Goal: Task Accomplishment & Management: Manage account settings

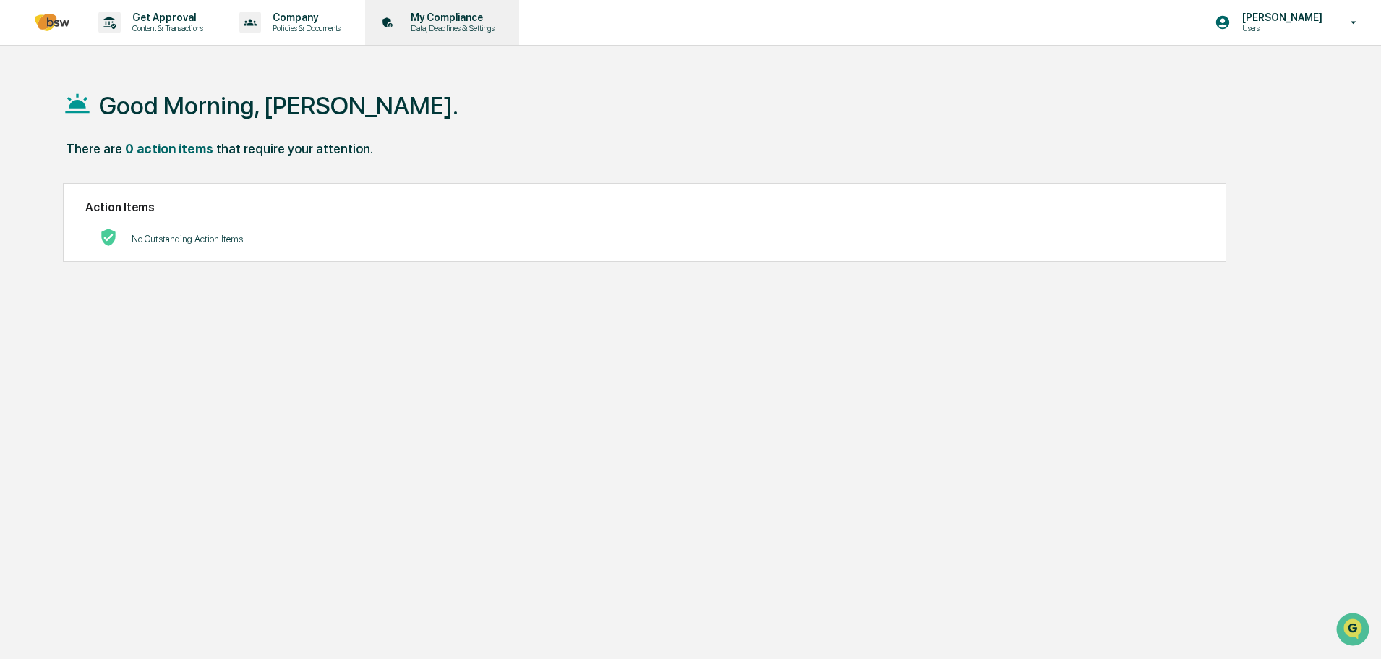
click at [424, 28] on p "Data, Deadlines & Settings" at bounding box center [450, 28] width 103 height 10
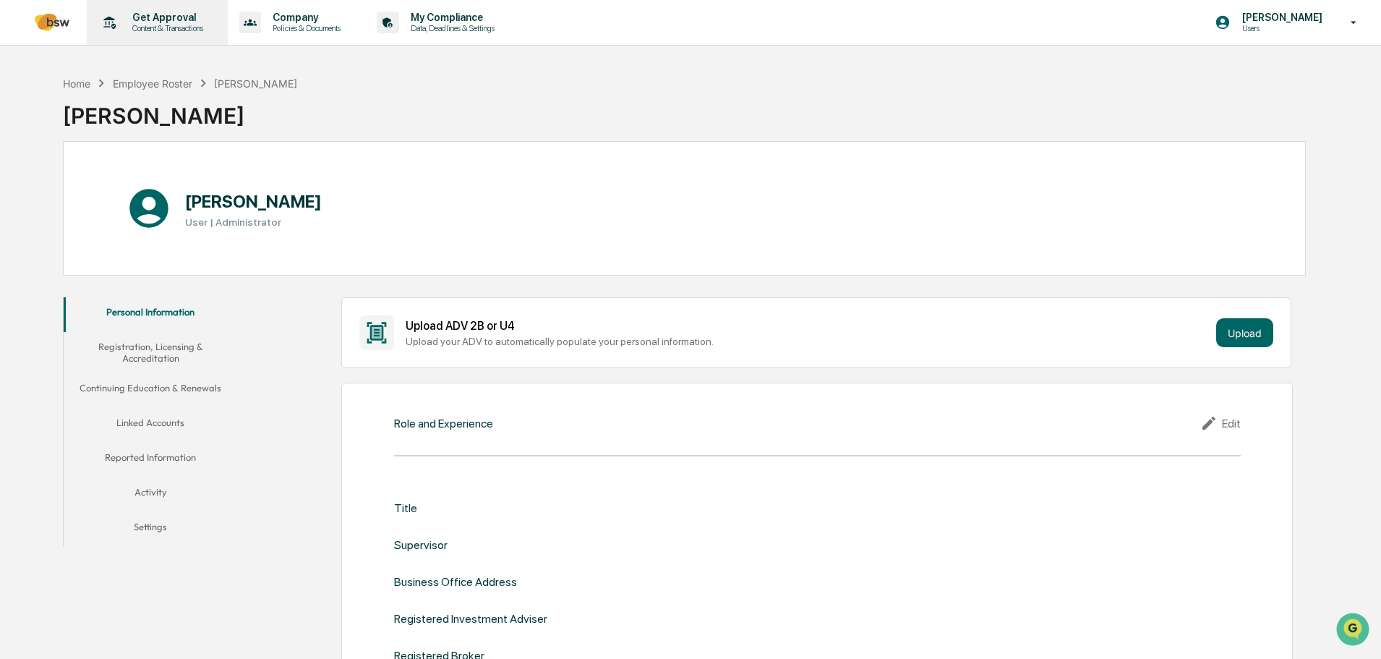
click at [187, 20] on p "Get Approval" at bounding box center [166, 18] width 90 height 12
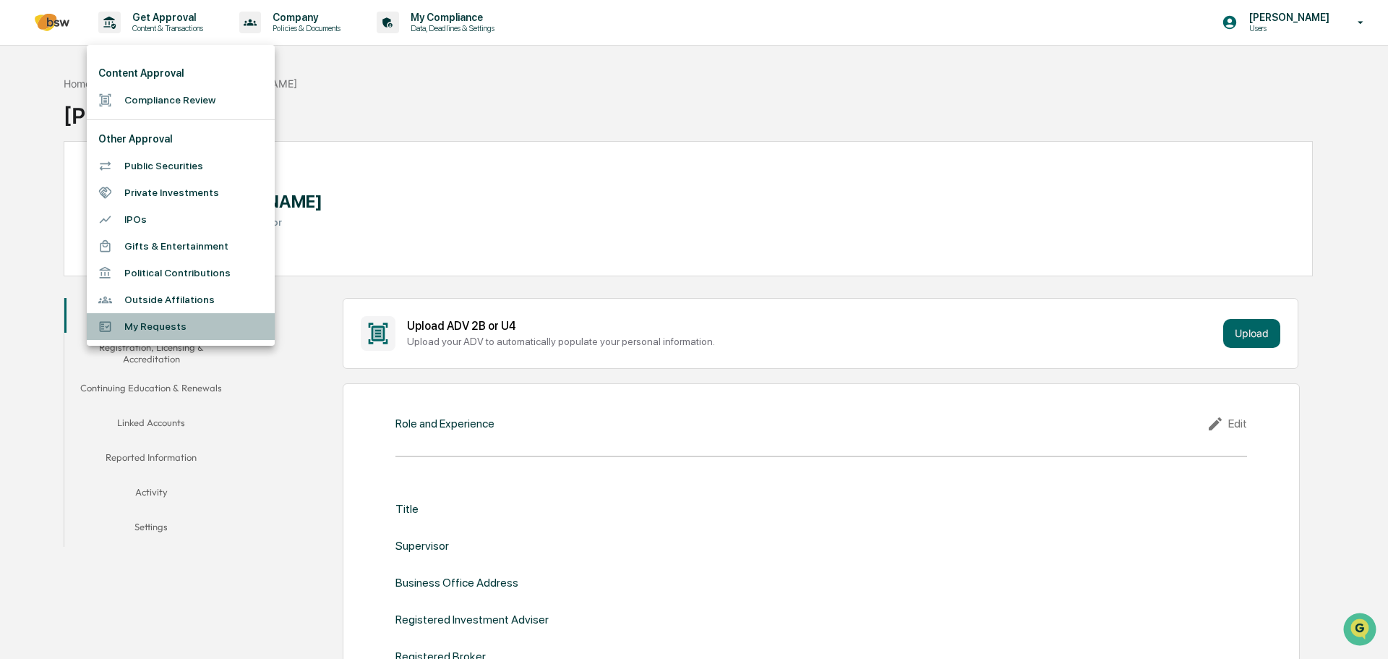
click at [203, 326] on li "My Requests" at bounding box center [181, 326] width 188 height 27
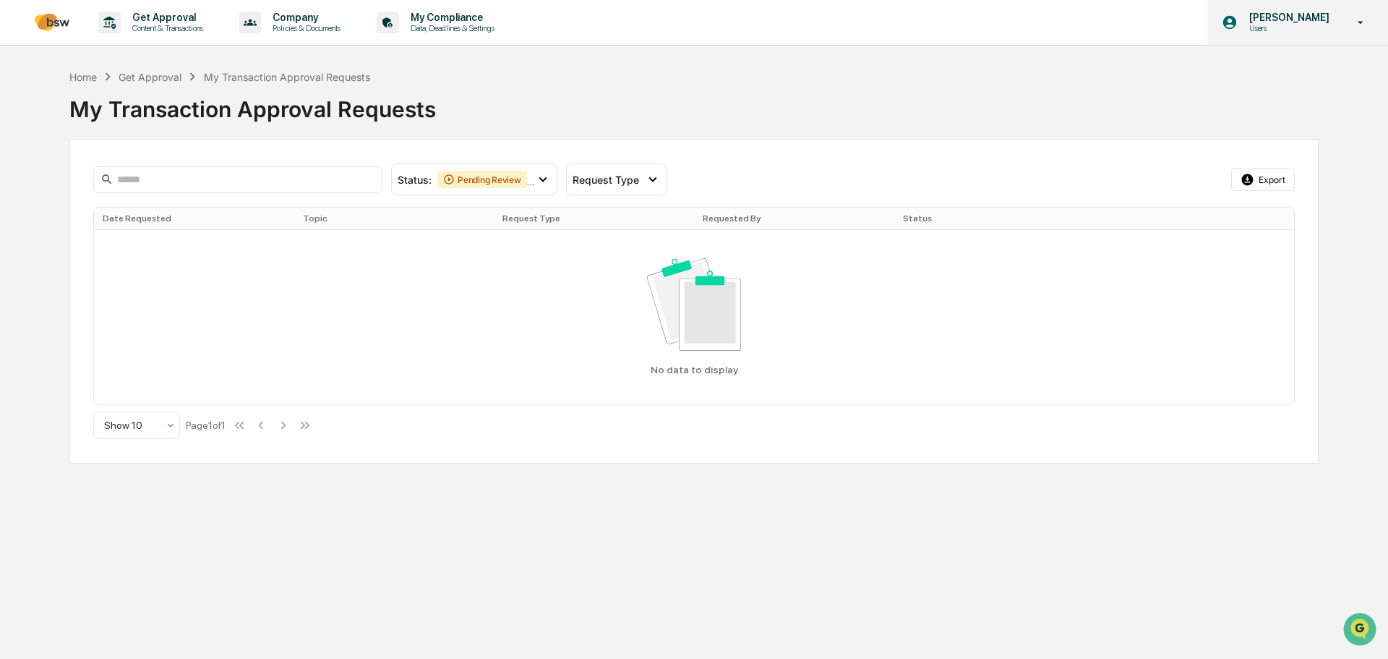
click at [1273, 31] on p "Users" at bounding box center [1287, 28] width 99 height 10
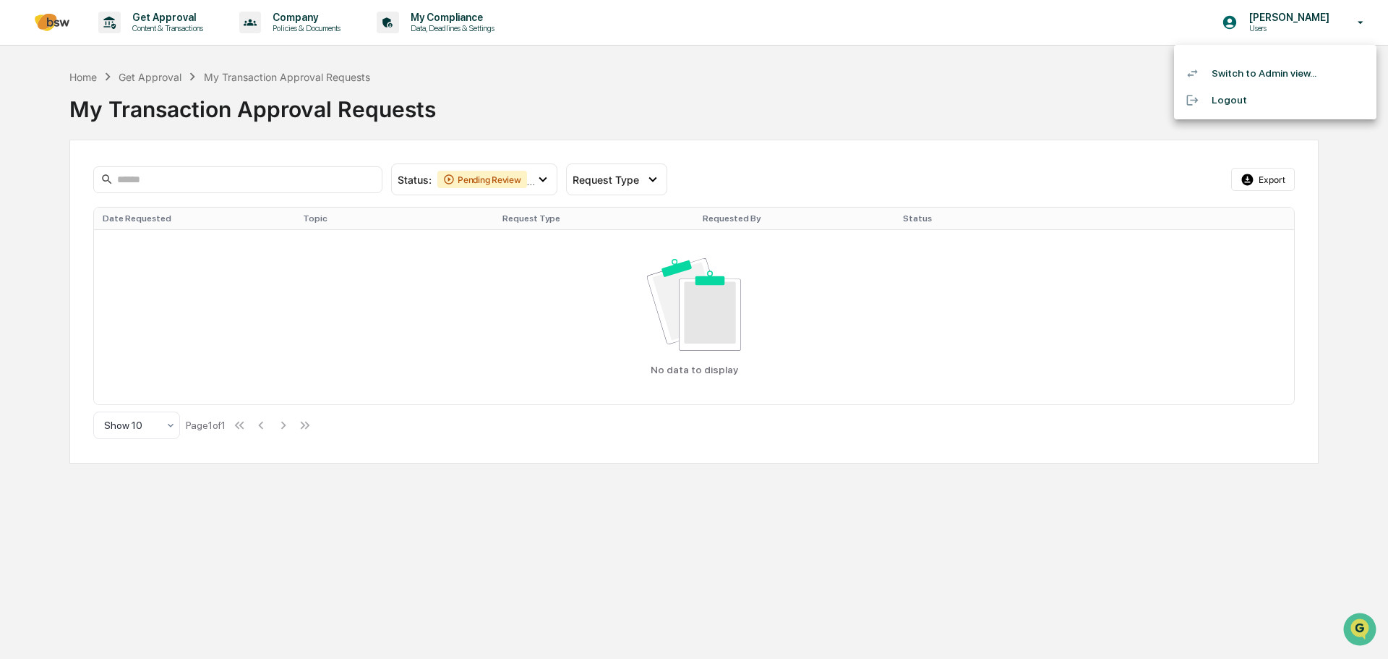
click at [1278, 81] on li "Switch to Admin view..." at bounding box center [1275, 73] width 202 height 27
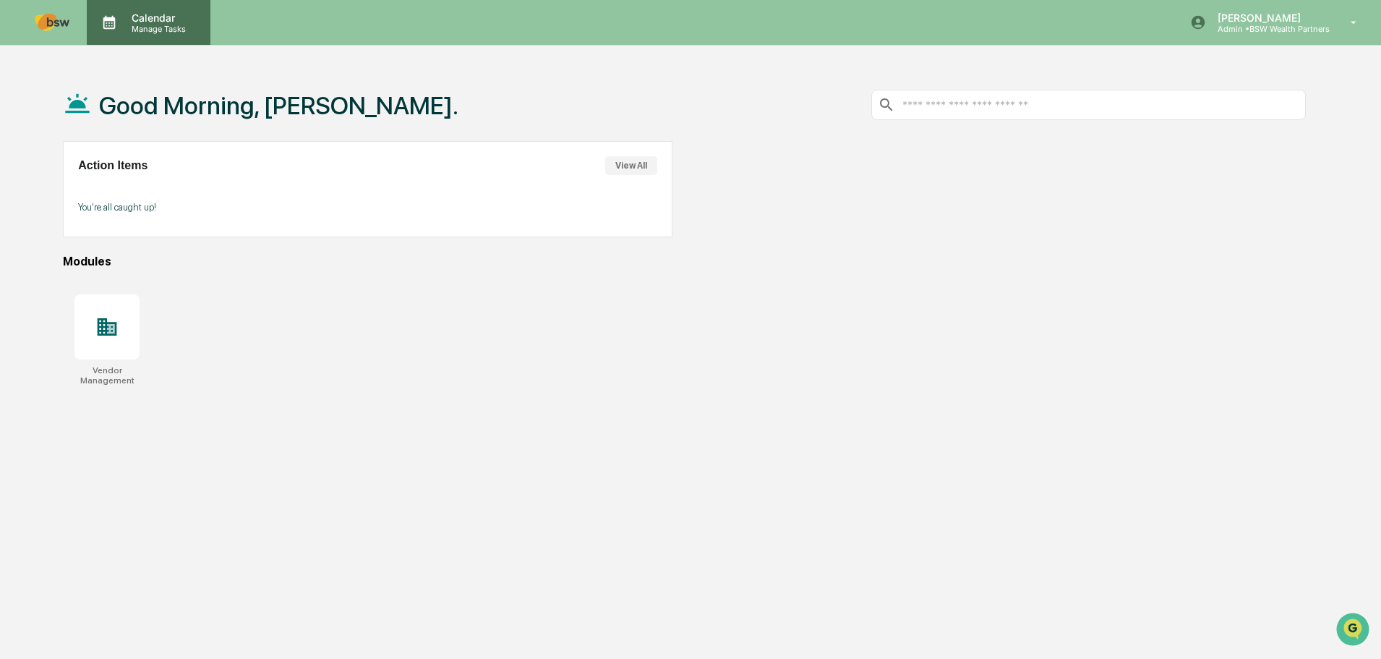
click at [142, 29] on p "Manage Tasks" at bounding box center [156, 29] width 73 height 10
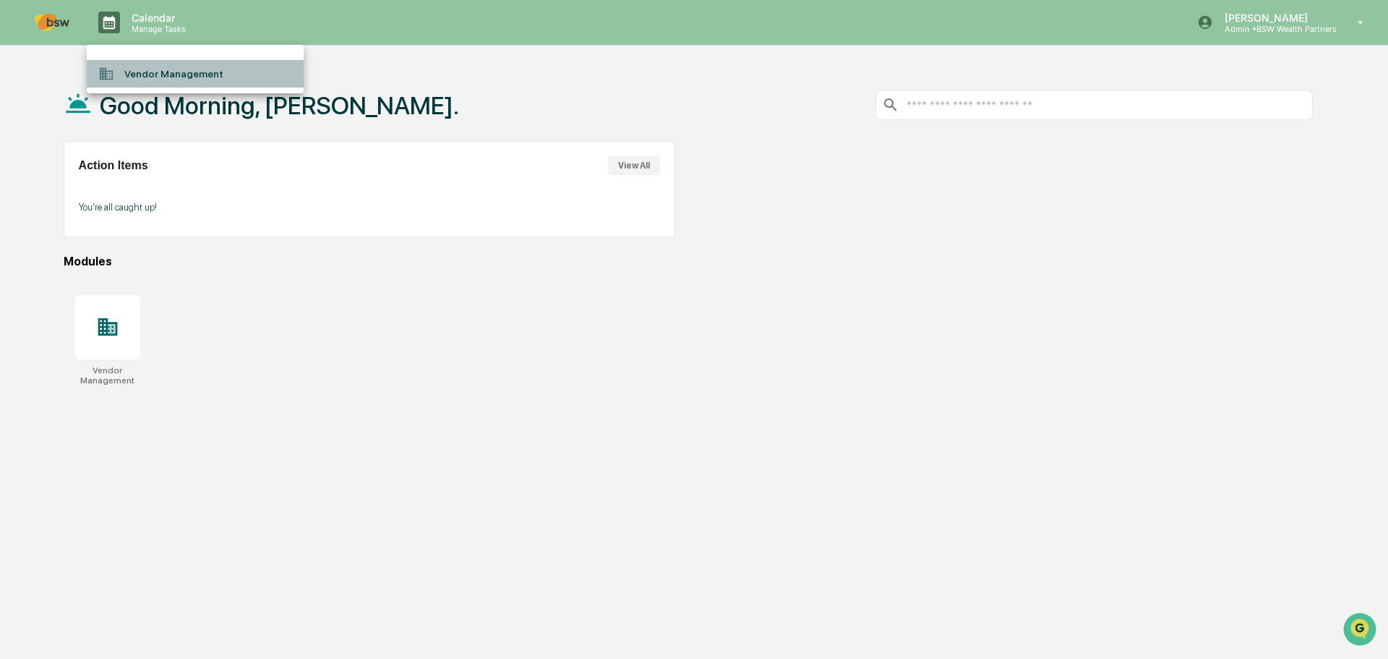
click at [168, 82] on li "Vendor Management" at bounding box center [195, 73] width 217 height 27
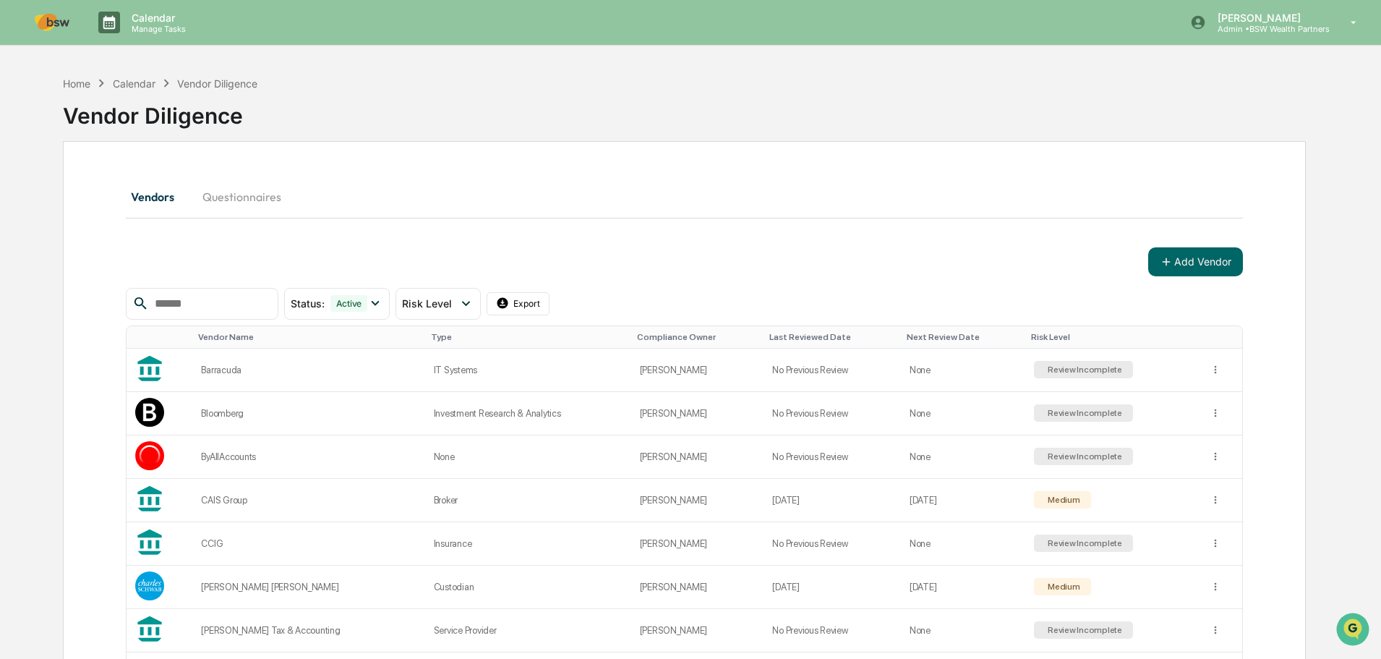
click at [269, 199] on button "Questionnaires" at bounding box center [242, 196] width 102 height 35
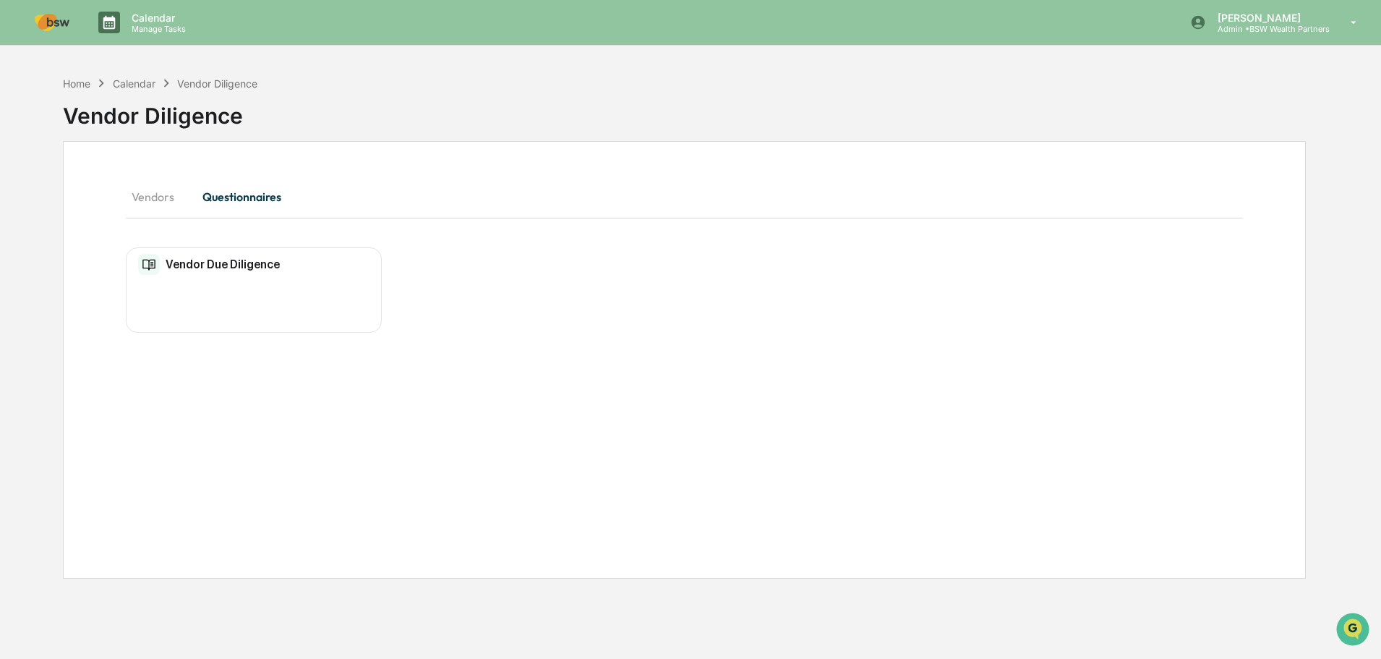
click at [174, 192] on button "Vendors" at bounding box center [158, 196] width 65 height 35
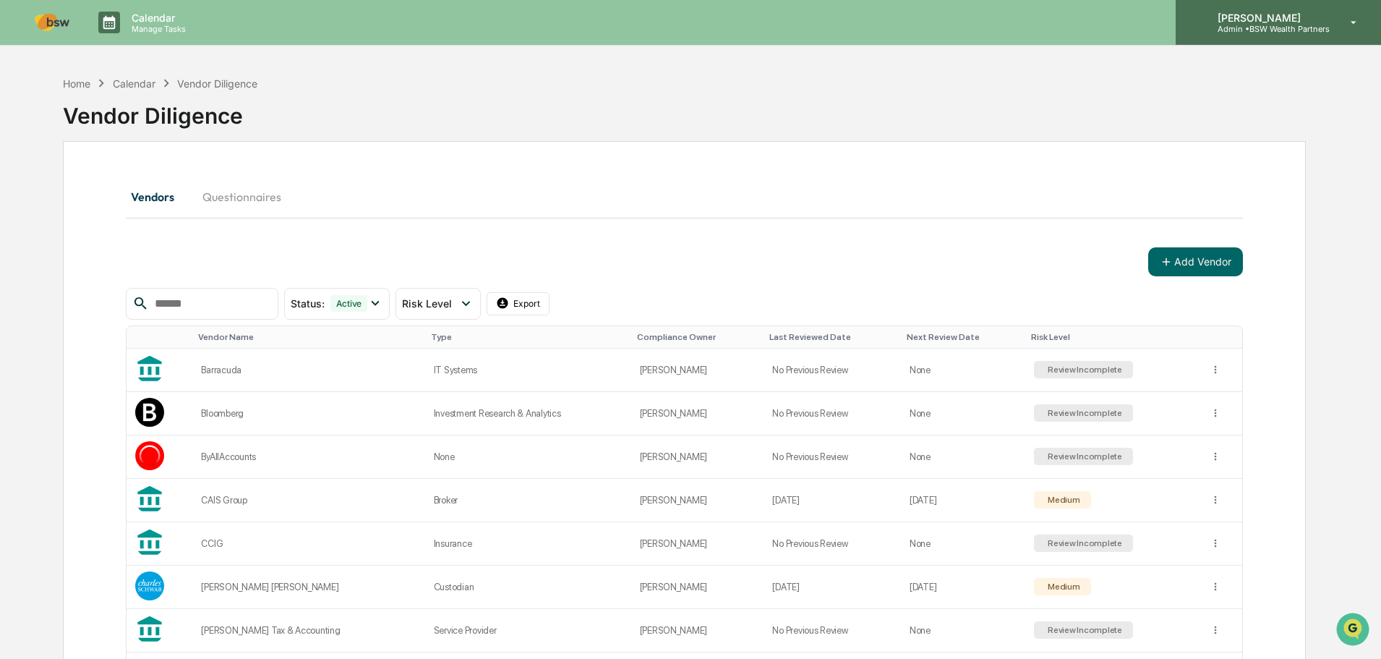
click at [1252, 21] on p "[PERSON_NAME]" at bounding box center [1268, 18] width 124 height 12
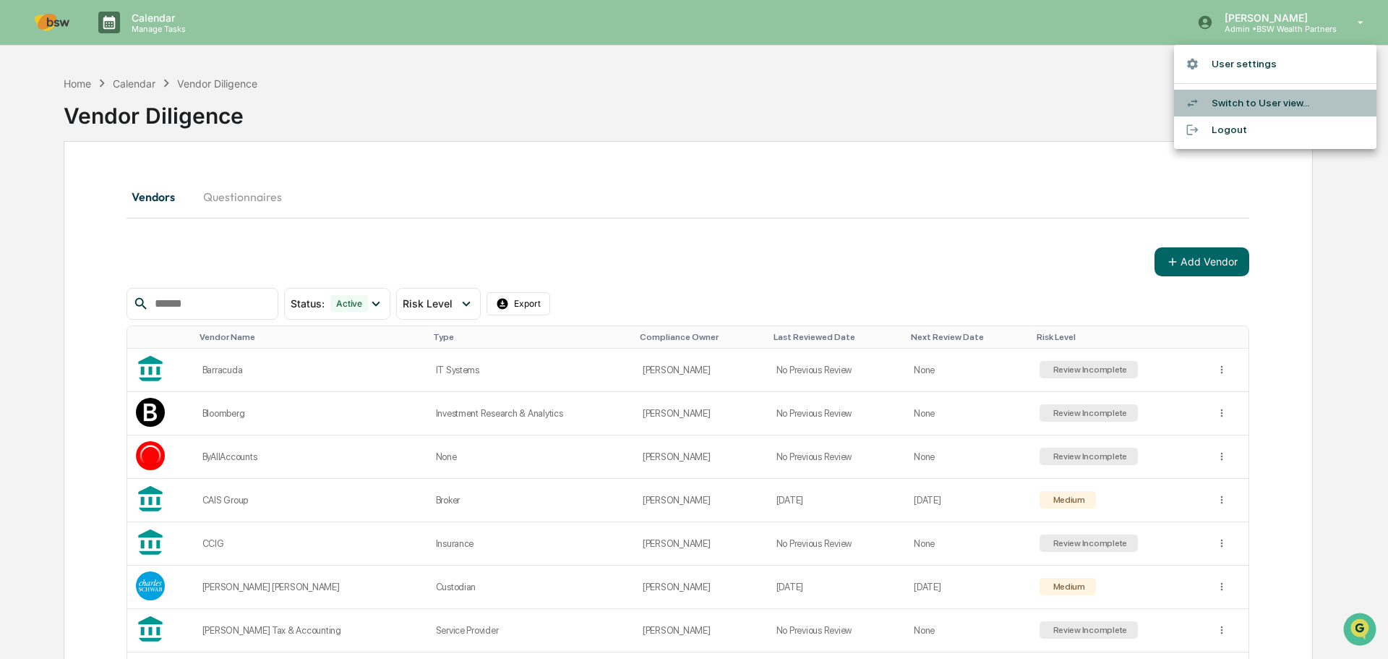
click at [1246, 106] on li "Switch to User view..." at bounding box center [1275, 103] width 202 height 27
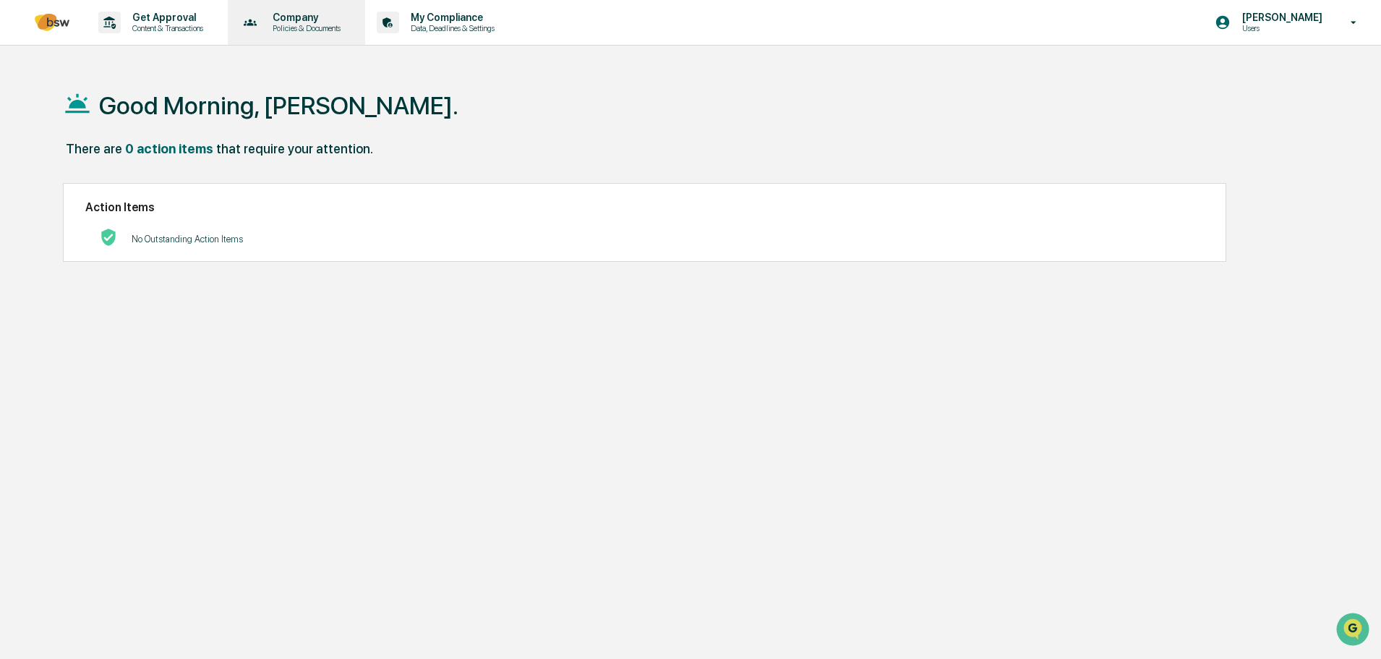
click at [259, 20] on icon at bounding box center [250, 23] width 22 height 22
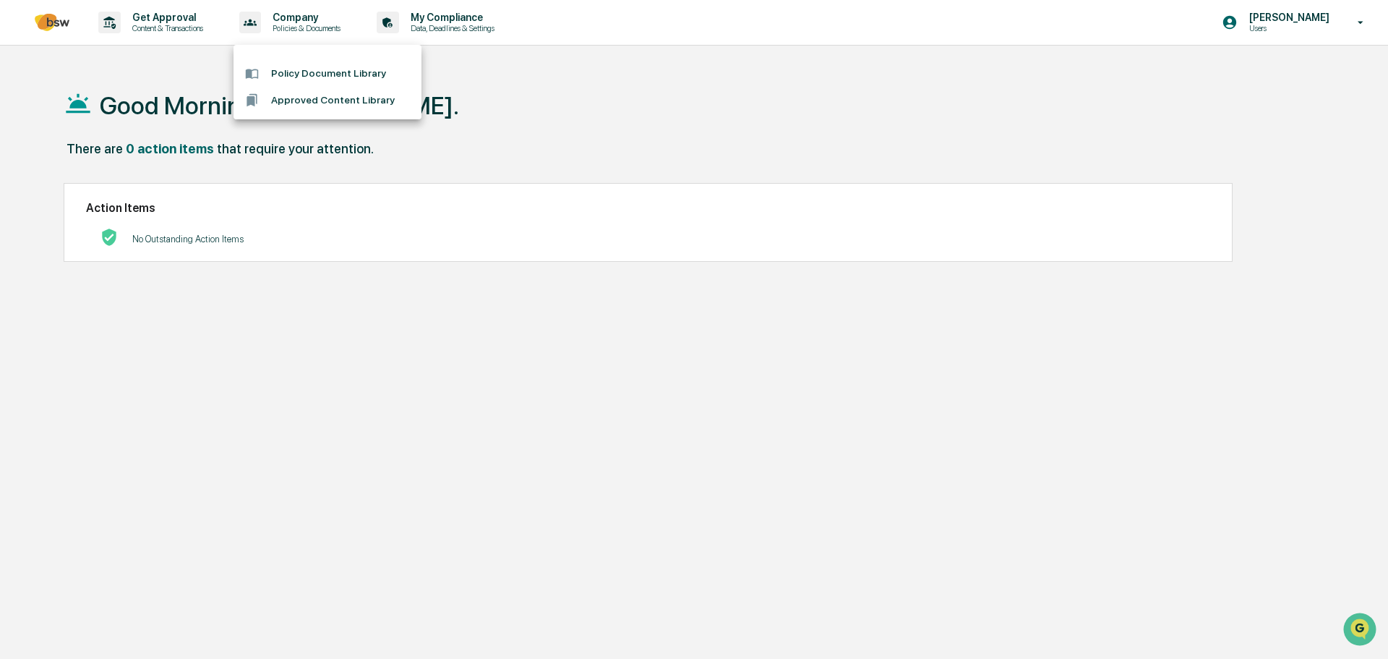
click at [445, 27] on div at bounding box center [694, 329] width 1388 height 659
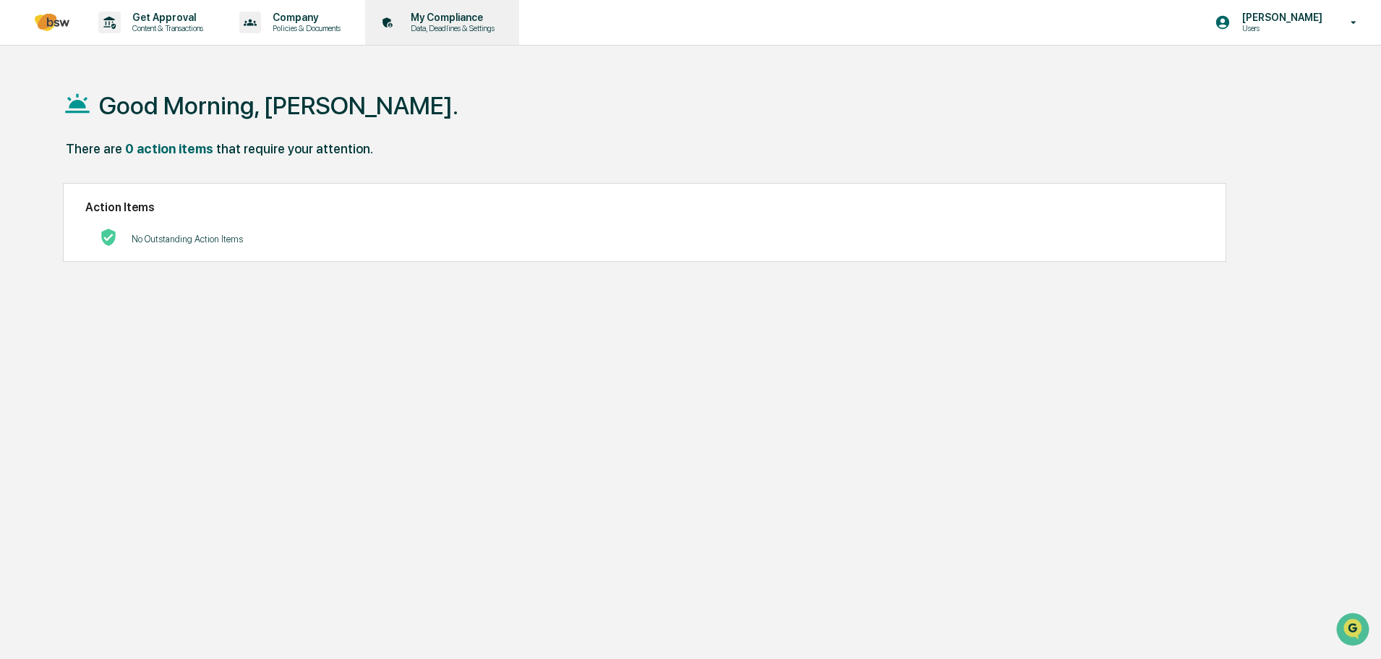
click at [471, 25] on p "Data, Deadlines & Settings" at bounding box center [450, 28] width 103 height 10
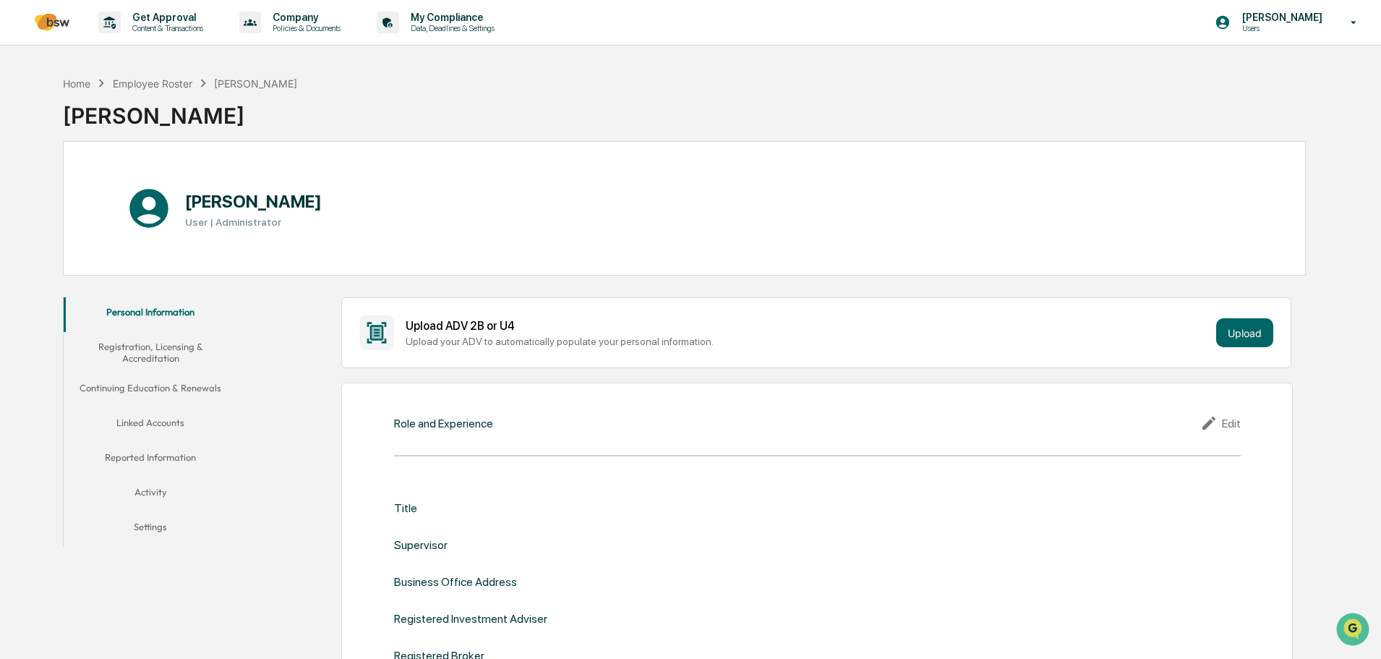
click at [150, 354] on button "Registration, Licensing & Accreditation" at bounding box center [151, 352] width 174 height 41
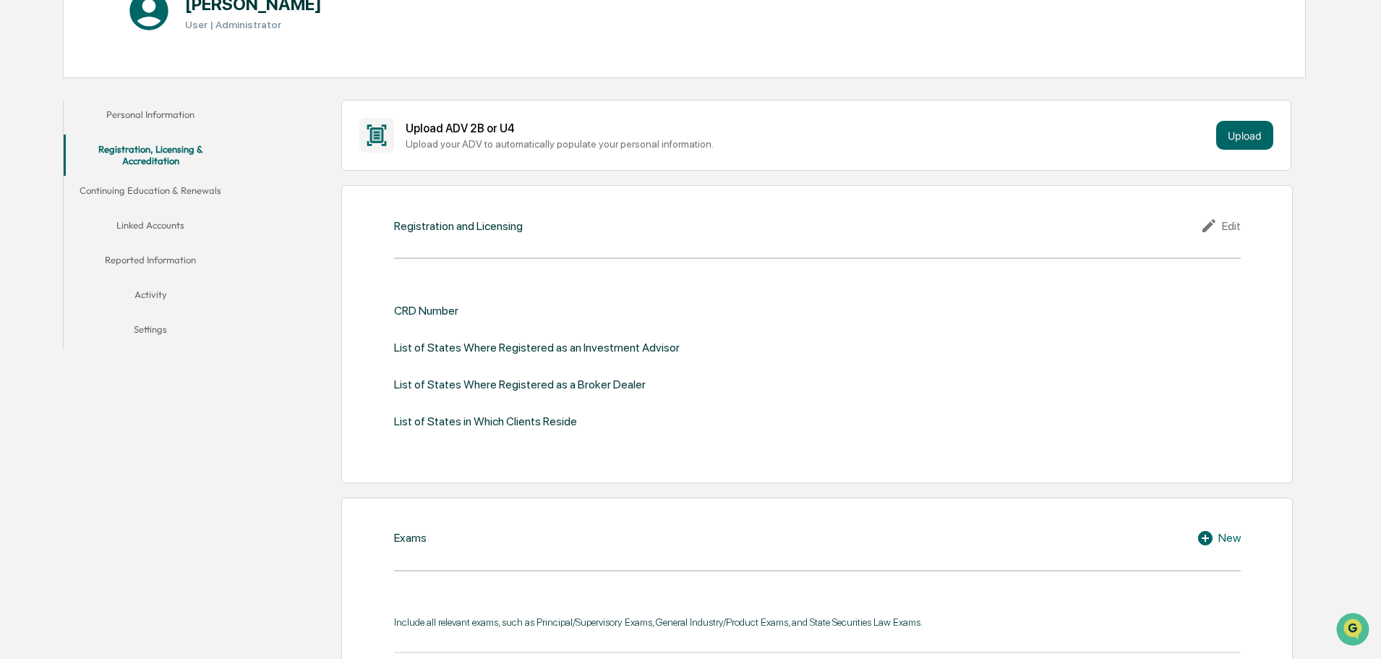
scroll to position [217, 0]
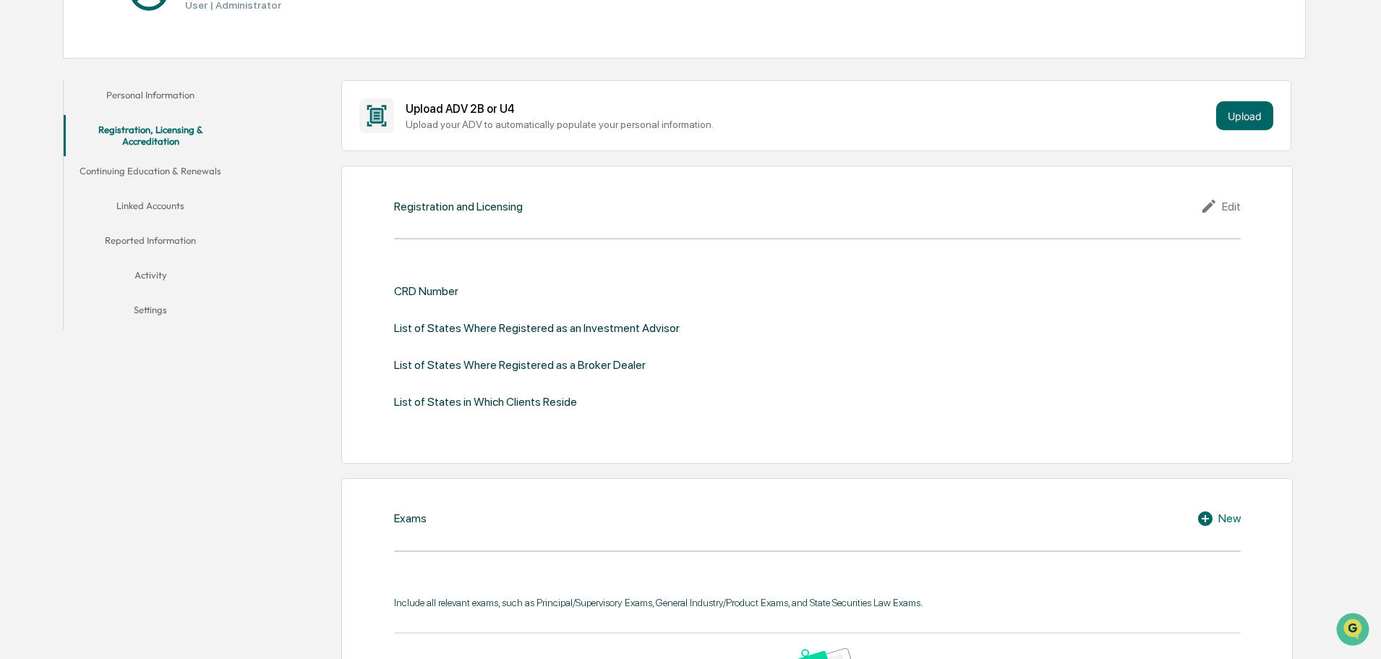
click at [562, 402] on div "List of States in Which Clients Reside" at bounding box center [485, 402] width 183 height 14
click at [428, 398] on div "List of States in Which Clients Reside" at bounding box center [485, 402] width 183 height 14
click at [145, 213] on button "Linked Accounts" at bounding box center [151, 208] width 174 height 35
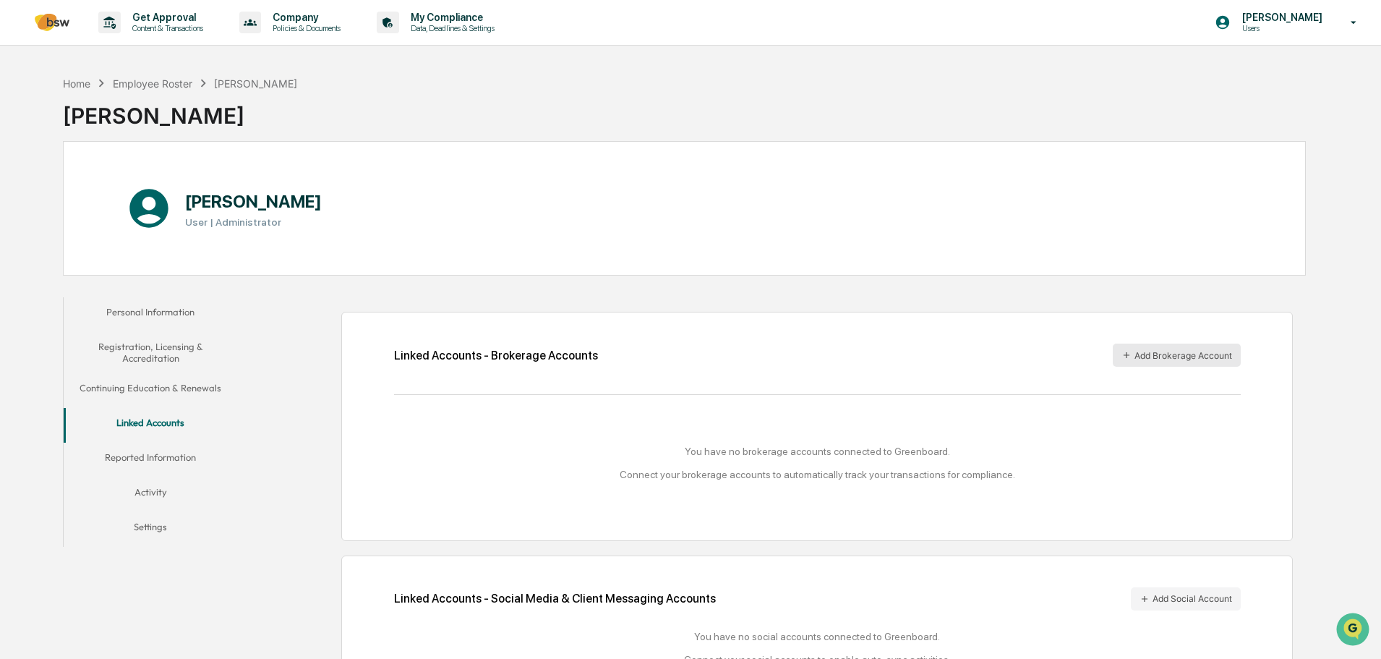
click at [1231, 353] on button "Add Brokerage Account" at bounding box center [1177, 354] width 128 height 23
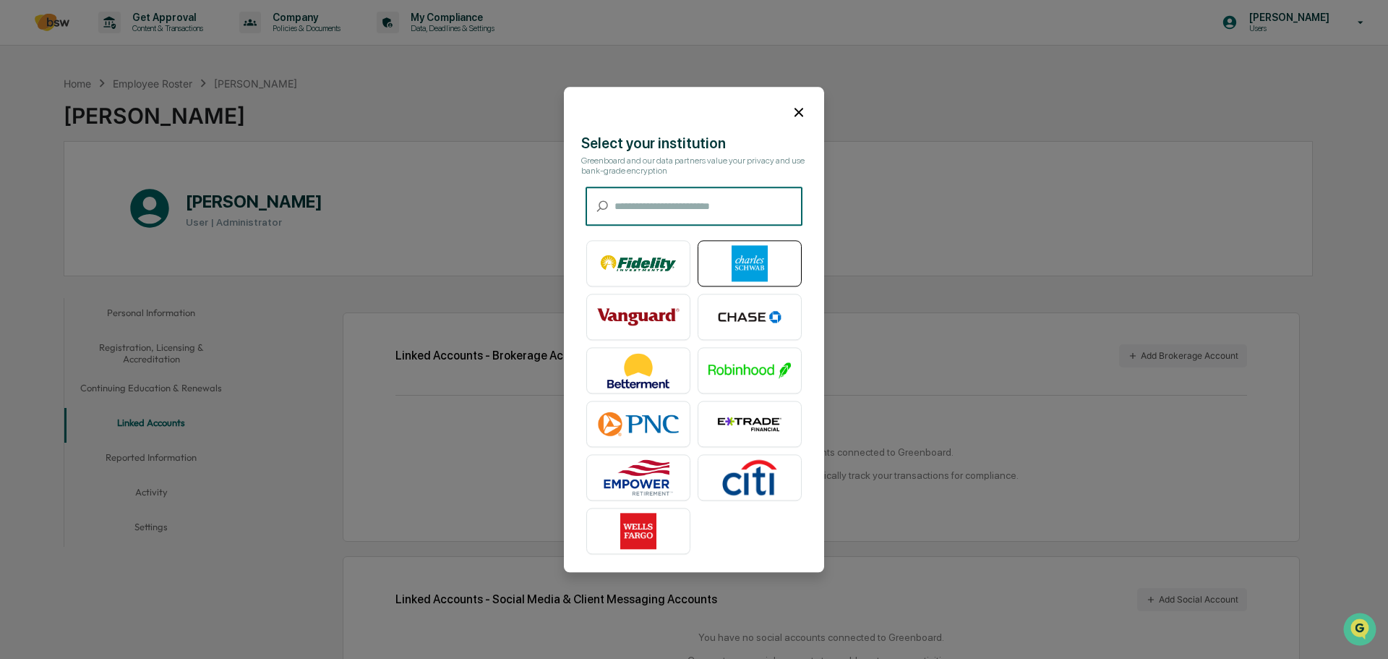
click at [742, 272] on img at bounding box center [750, 263] width 82 height 36
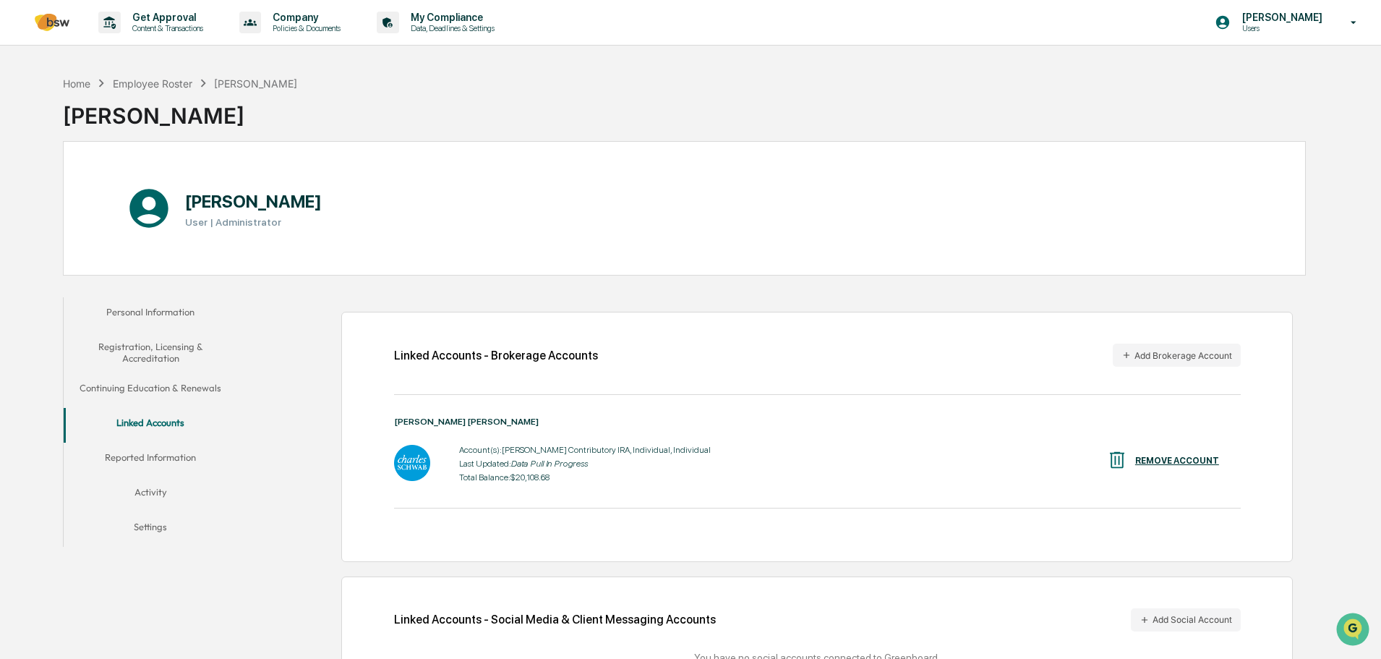
click at [199, 456] on button "Reported Information" at bounding box center [151, 460] width 174 height 35
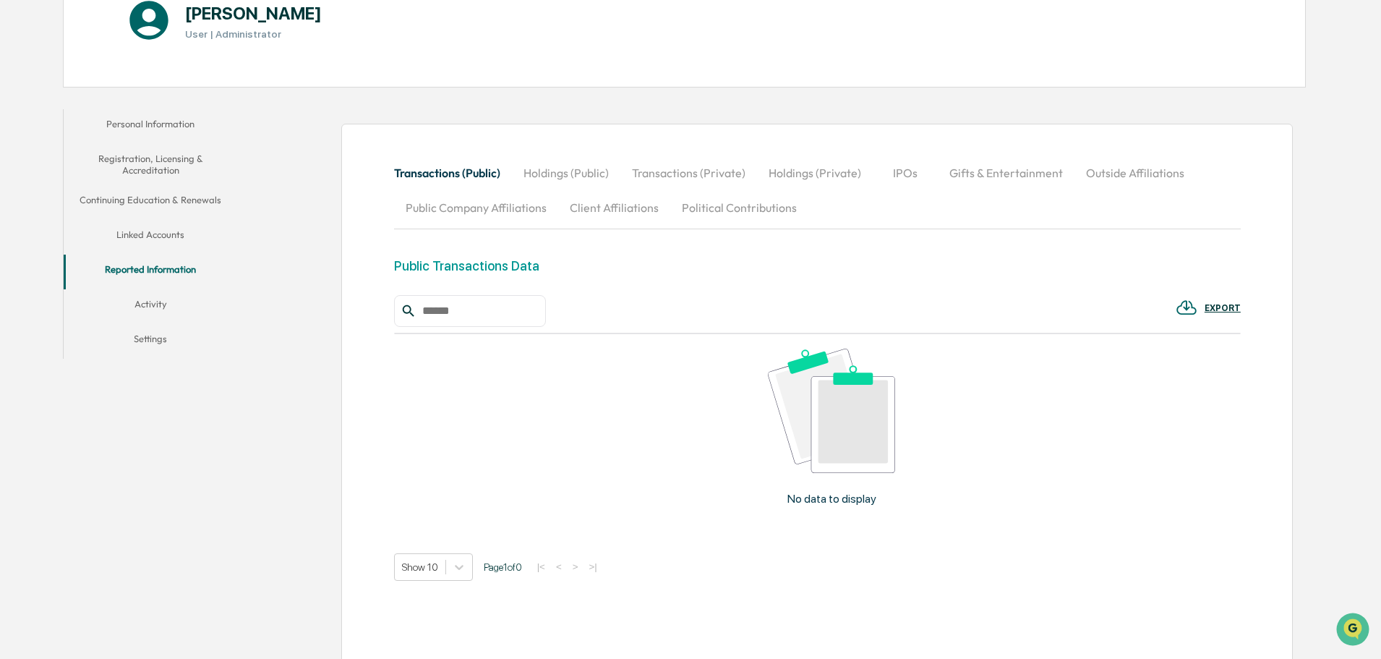
scroll to position [233, 0]
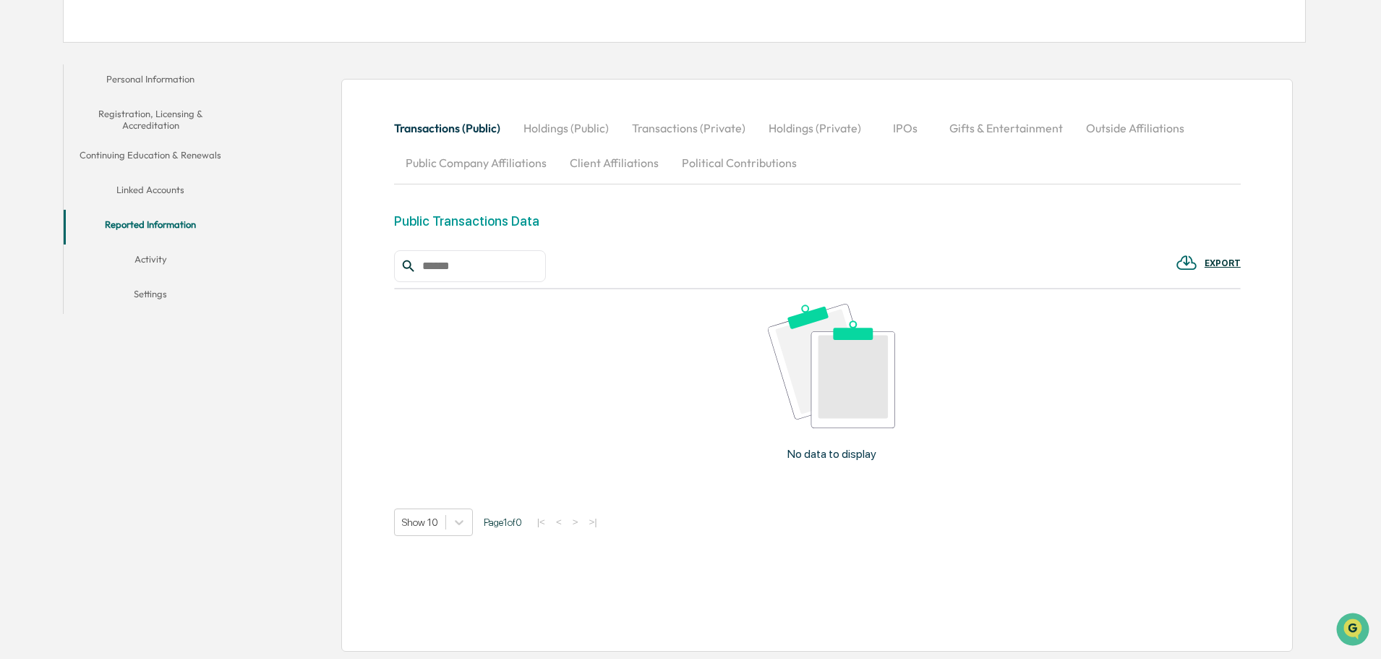
click at [148, 257] on button "Activity" at bounding box center [151, 261] width 174 height 35
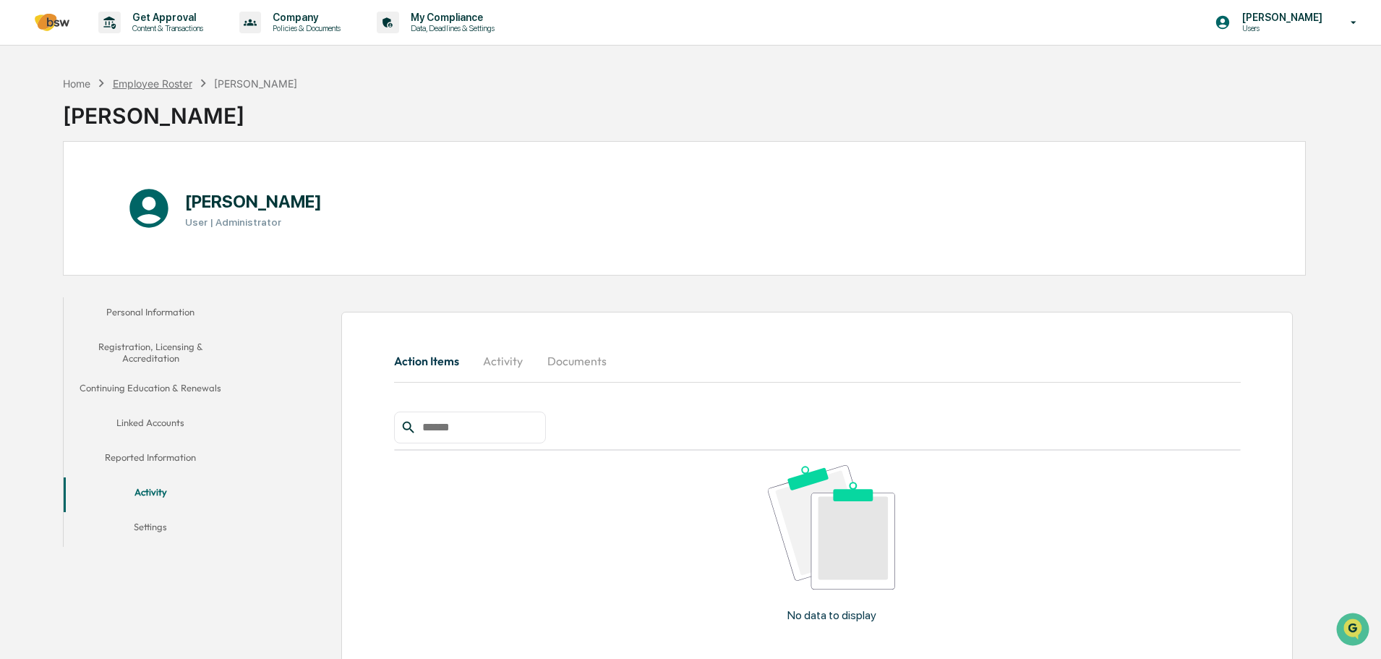
click at [129, 81] on div "Employee Roster" at bounding box center [153, 83] width 80 height 12
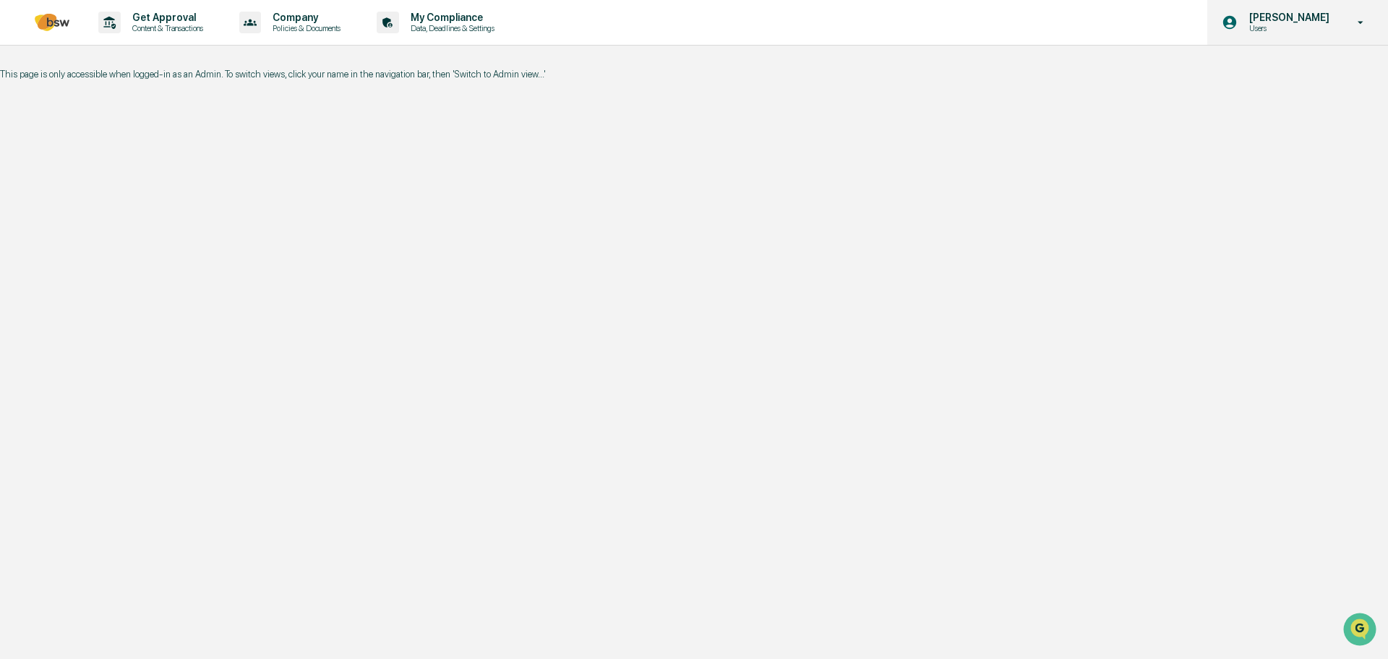
click at [1270, 35] on div "[PERSON_NAME] Users" at bounding box center [1298, 22] width 181 height 45
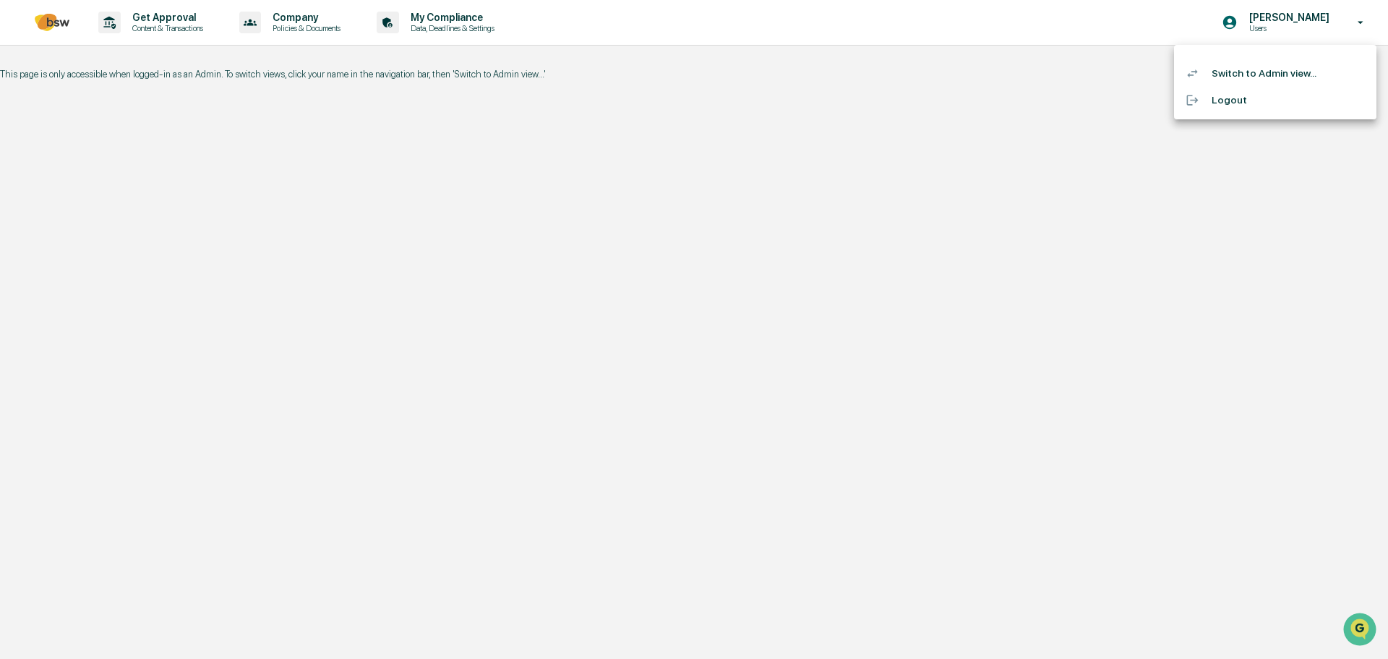
click at [1231, 85] on li "Switch to Admin view..." at bounding box center [1275, 73] width 202 height 27
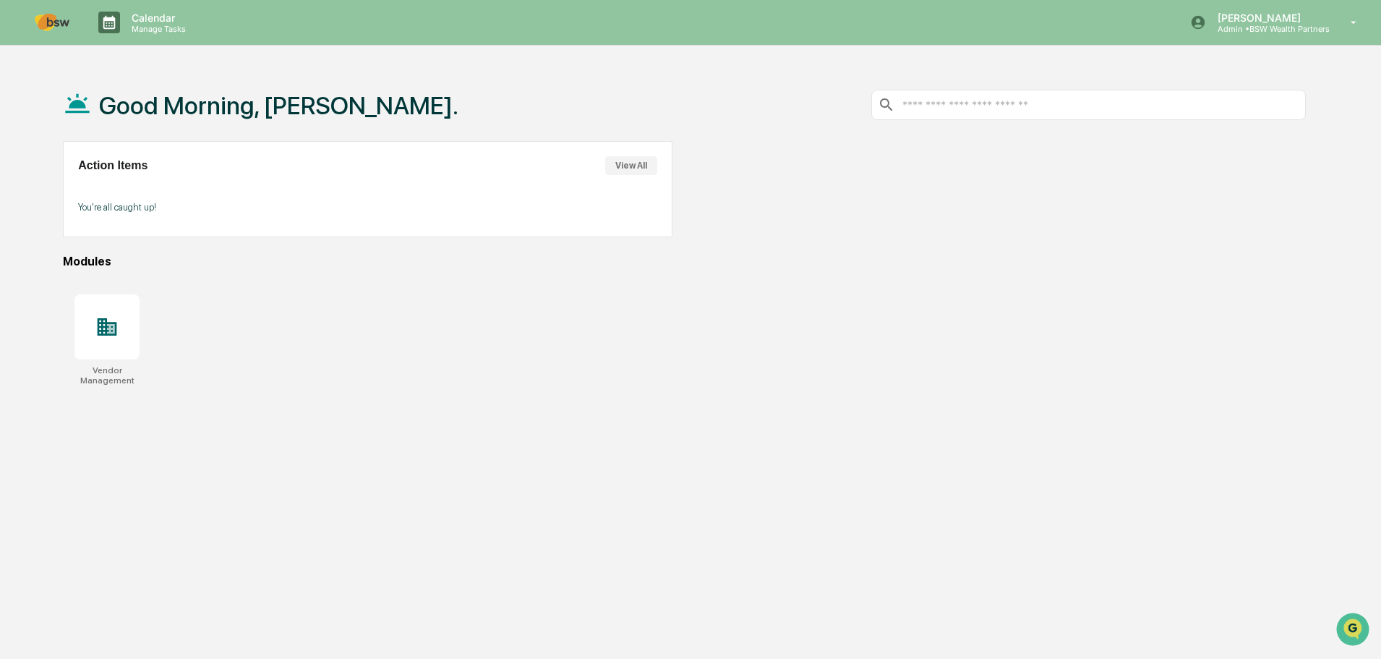
click at [1013, 110] on input "text" at bounding box center [1100, 105] width 399 height 14
click at [1149, 275] on div "Good Morning, [PERSON_NAME]. Action Items View All You're all caught up! Module…" at bounding box center [684, 398] width 1286 height 659
click at [158, 20] on p "Calendar" at bounding box center [156, 18] width 73 height 12
click at [172, 83] on li "Vendor Management" at bounding box center [195, 73] width 217 height 27
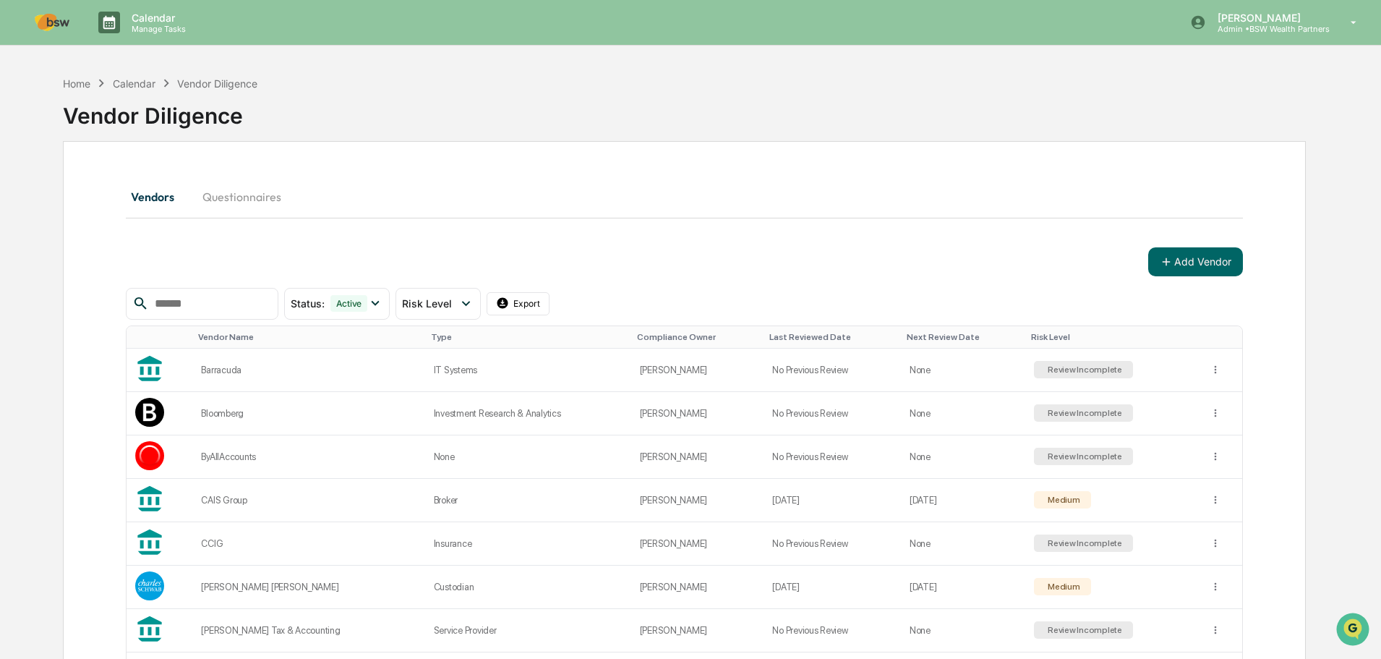
click at [147, 80] on div "Calendar" at bounding box center [134, 83] width 43 height 12
click at [147, 85] on div "Calendar" at bounding box center [134, 83] width 43 height 12
click at [474, 305] on icon at bounding box center [466, 303] width 16 height 16
click at [702, 299] on div "Status : Active Select/Deselect All Active Archived Risk Level Select/Deselect …" at bounding box center [684, 304] width 1117 height 32
click at [646, 342] on th "Compliance Owner" at bounding box center [697, 337] width 133 height 22
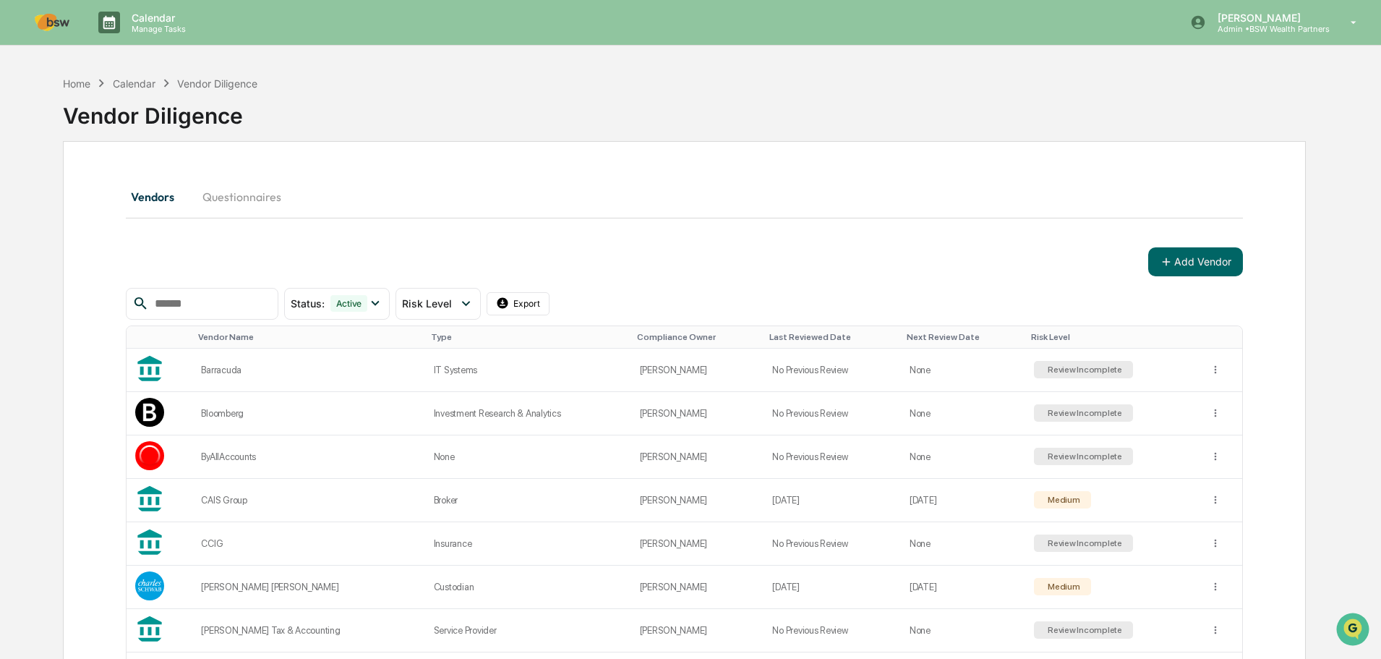
click at [646, 338] on div "Compliance Owner" at bounding box center [697, 337] width 121 height 10
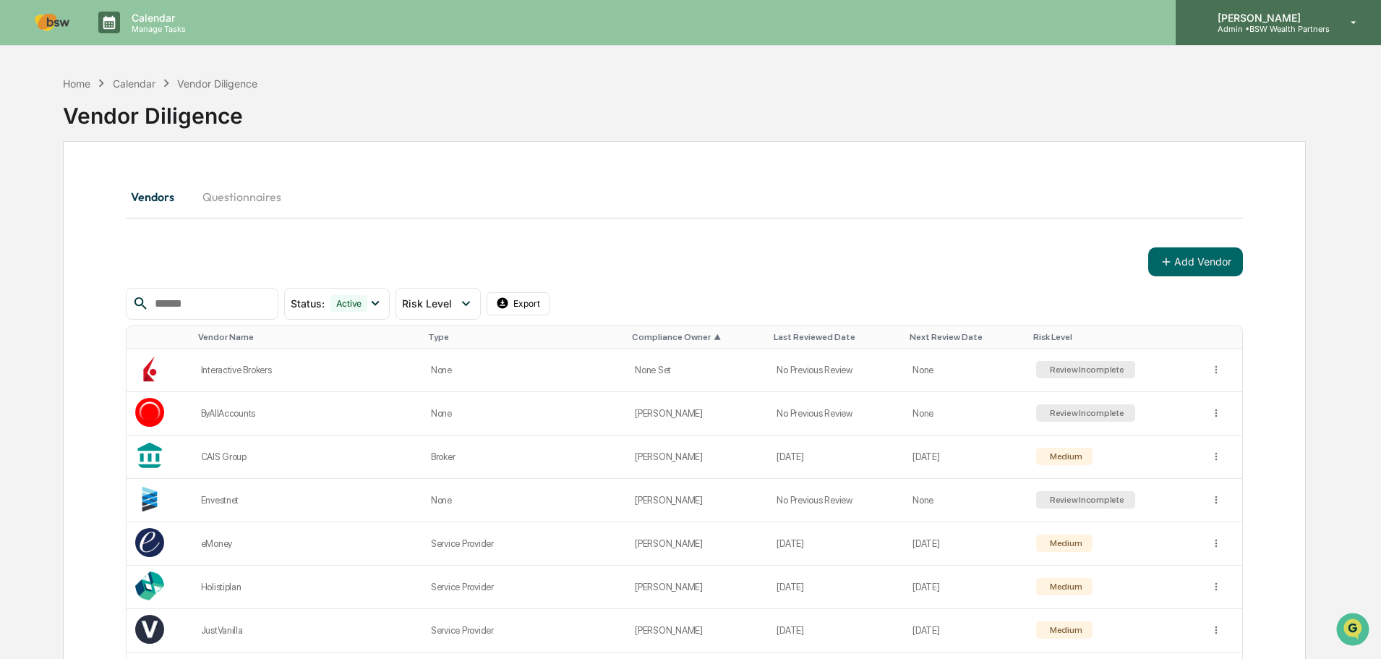
click at [1291, 33] on p "Admin • BSW Wealth Partners" at bounding box center [1268, 29] width 124 height 10
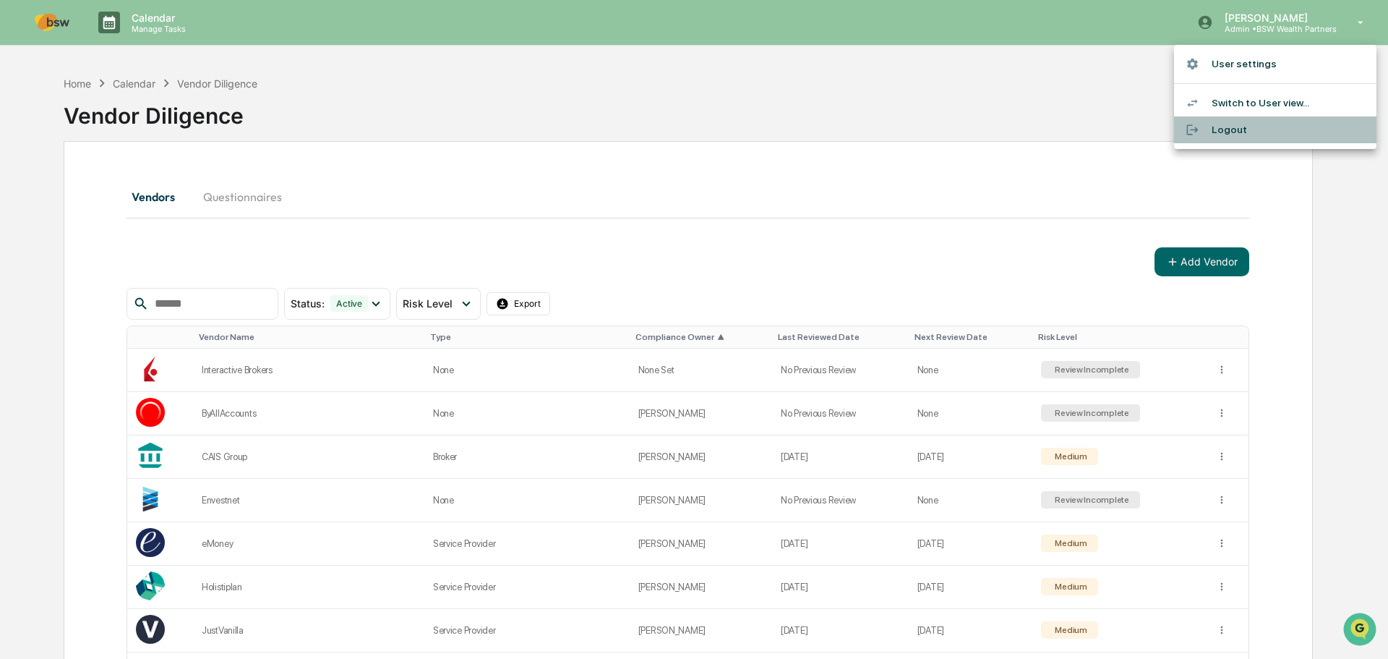
click at [1242, 127] on li "Logout" at bounding box center [1275, 129] width 202 height 27
